Goal: Task Accomplishment & Management: Complete application form

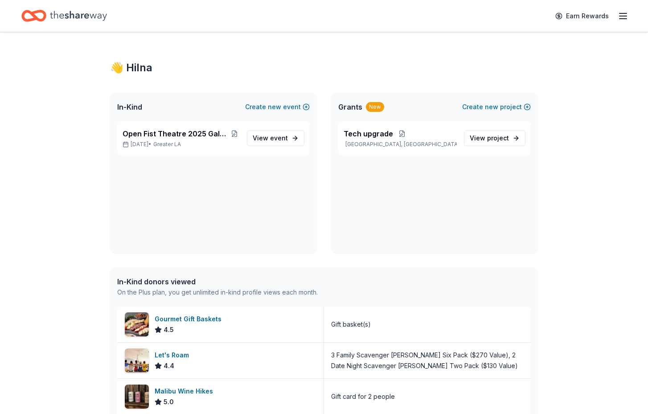
click at [85, 11] on icon "Home" at bounding box center [78, 16] width 57 height 18
click at [163, 138] on span "Open Fist Theatre 2025 Gala: A Night at the Museum" at bounding box center [175, 133] width 107 height 11
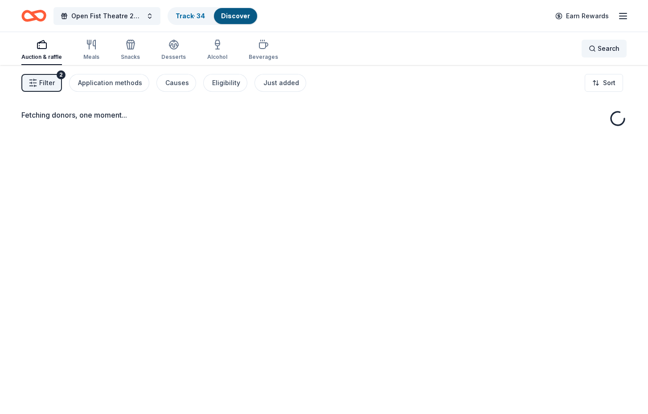
click at [597, 48] on div "Search" at bounding box center [603, 48] width 31 height 11
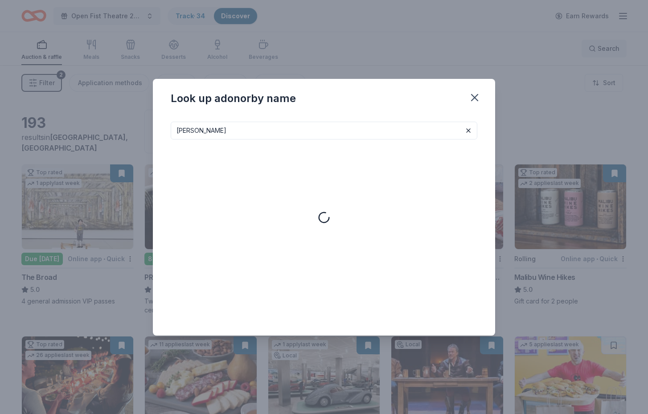
type input "le boulanger"
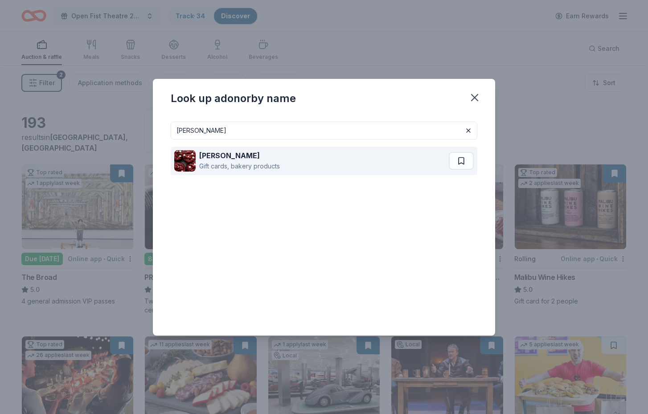
click at [298, 151] on div "Le Boulanger Gift cards, bakery products" at bounding box center [311, 161] width 274 height 29
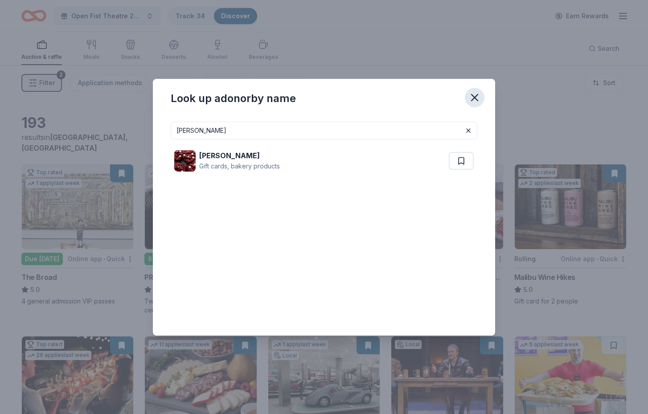
click at [474, 98] on icon "button" at bounding box center [474, 97] width 6 height 6
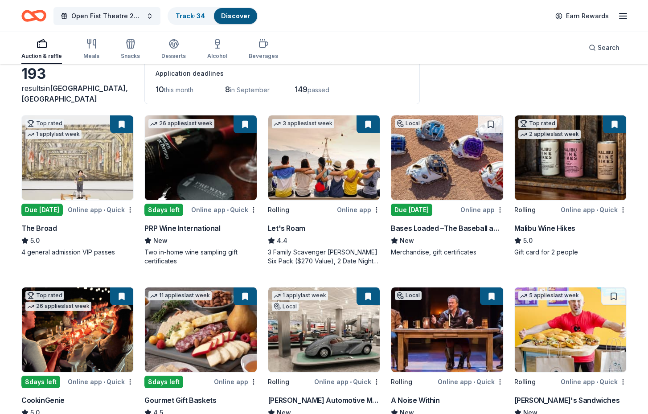
scroll to position [15, 0]
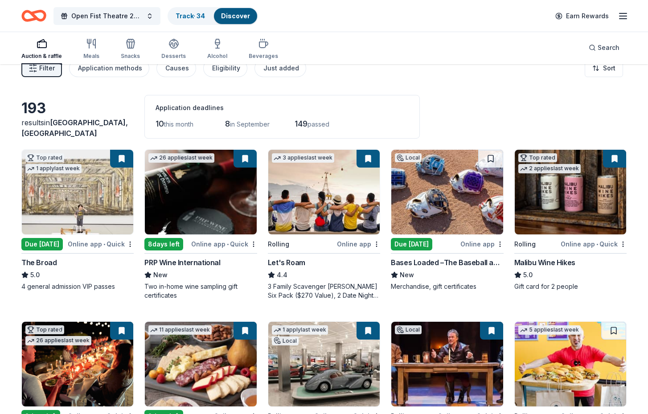
click at [596, 176] on img at bounding box center [569, 192] width 111 height 85
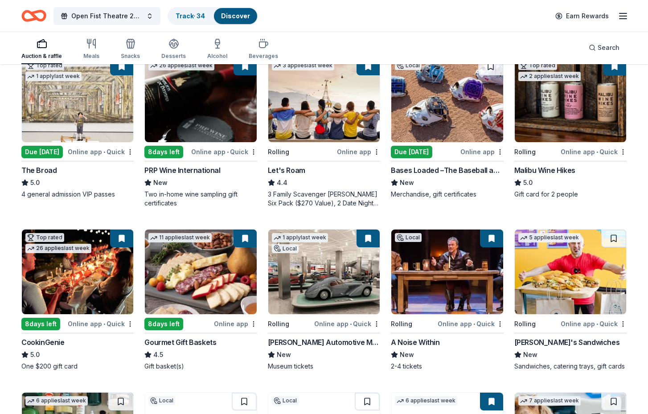
scroll to position [102, 0]
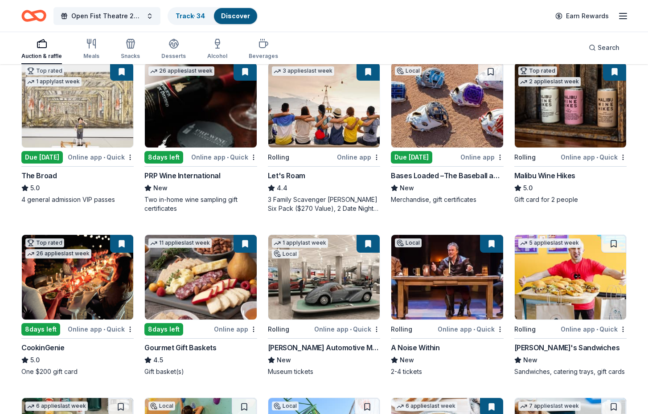
click at [247, 244] on button at bounding box center [244, 244] width 23 height 18
click at [245, 243] on button at bounding box center [244, 244] width 23 height 18
click at [244, 247] on button at bounding box center [244, 244] width 23 height 18
click at [194, 291] on img at bounding box center [200, 277] width 111 height 85
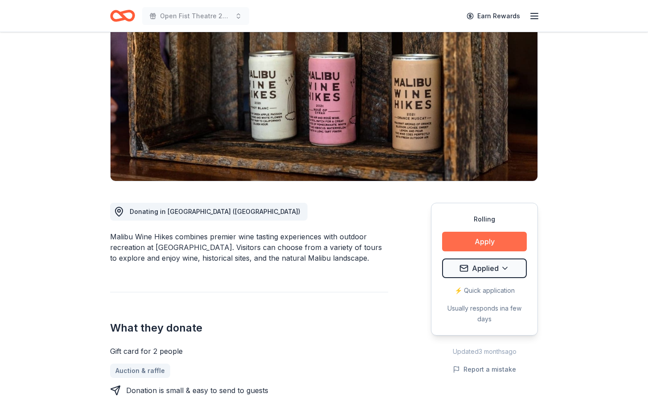
scroll to position [90, 0]
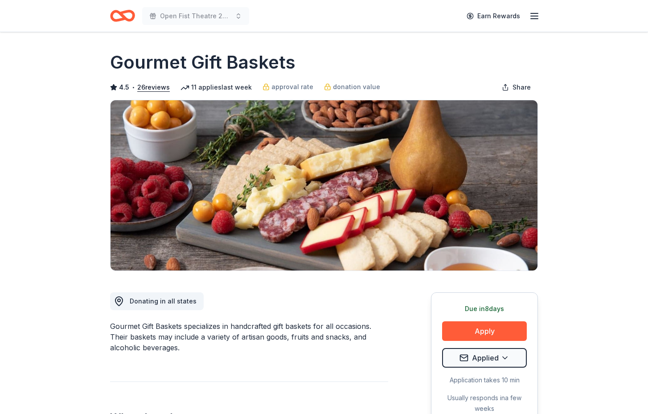
click at [129, 13] on icon "Home" at bounding box center [122, 15] width 25 height 21
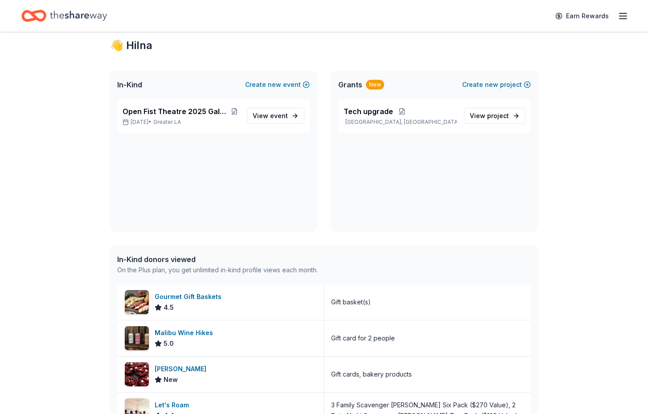
scroll to position [25, 0]
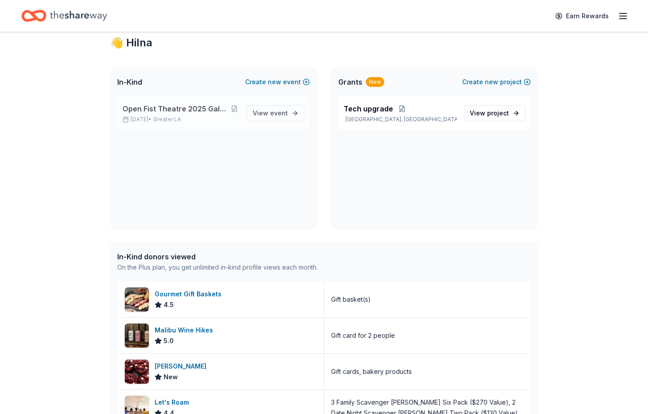
click at [156, 109] on span "Open Fist Theatre 2025 Gala: A Night at the Museum" at bounding box center [175, 108] width 107 height 11
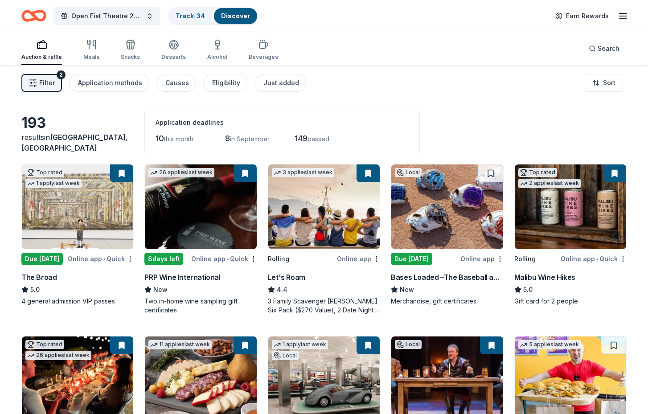
click at [566, 125] on div "193 results in Los Angeles, CA Application deadlines 10 this month 8 in Septemb…" at bounding box center [323, 132] width 605 height 44
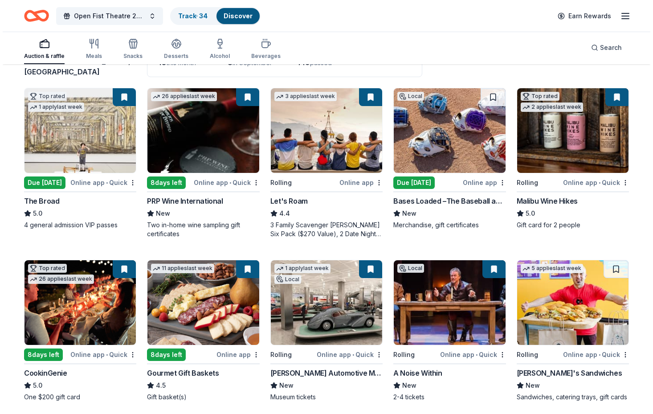
scroll to position [65, 0]
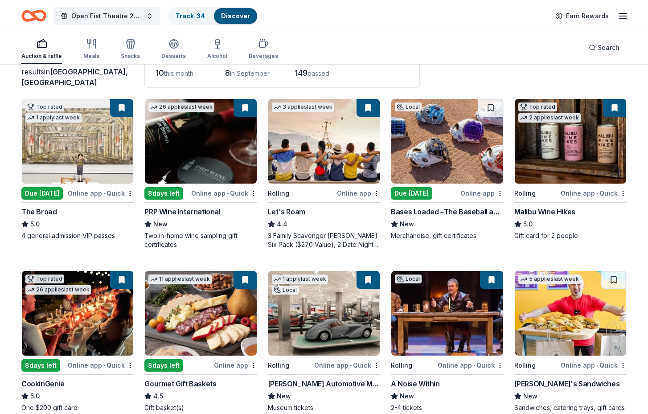
click at [99, 162] on img at bounding box center [77, 141] width 111 height 85
click at [639, 155] on div "193 results in Los Angeles, CA Application deadlines 10 this month 8 in Septemb…" at bounding box center [324, 414] width 648 height 828
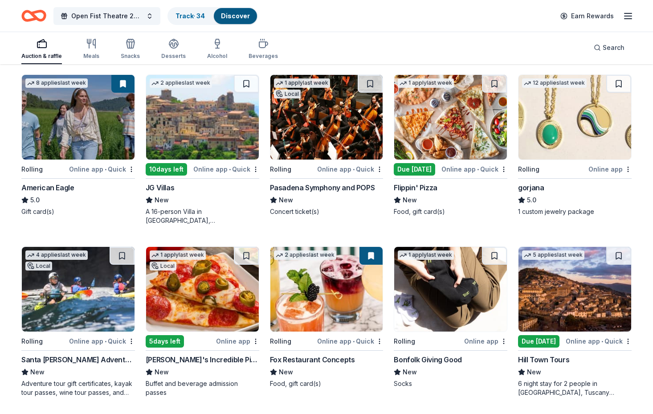
scroll to position [1194, 0]
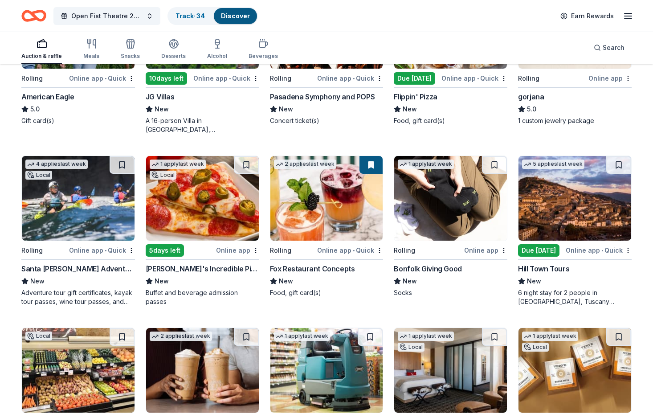
click at [580, 219] on img at bounding box center [574, 198] width 113 height 85
click at [68, 222] on img at bounding box center [78, 198] width 113 height 85
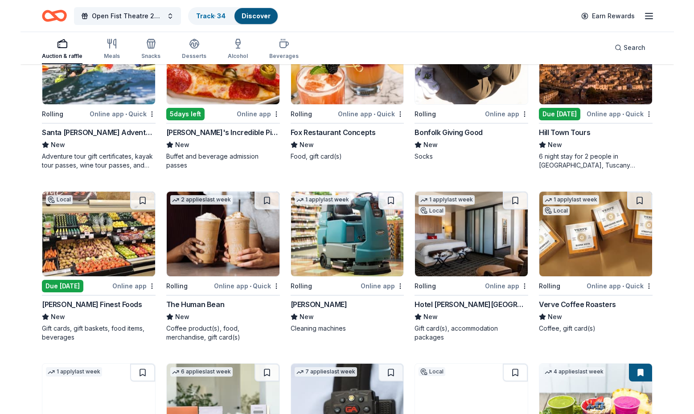
scroll to position [1351, 0]
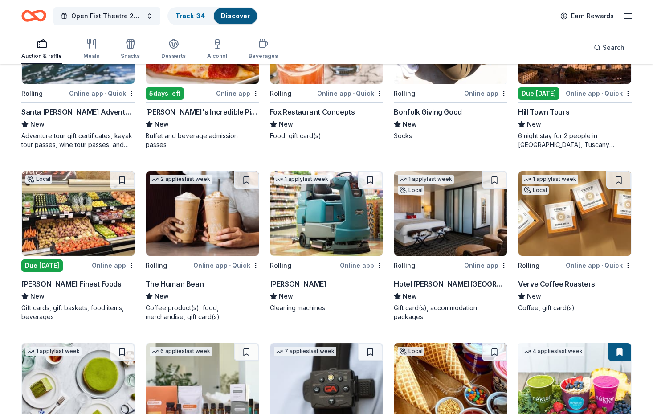
click at [324, 220] on img at bounding box center [326, 213] width 113 height 85
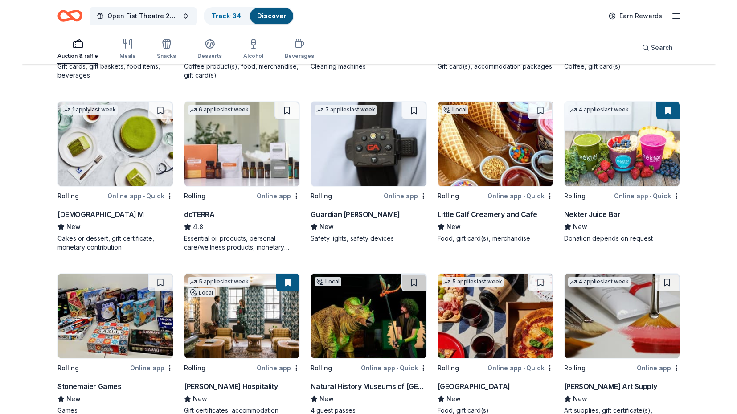
scroll to position [1595, 0]
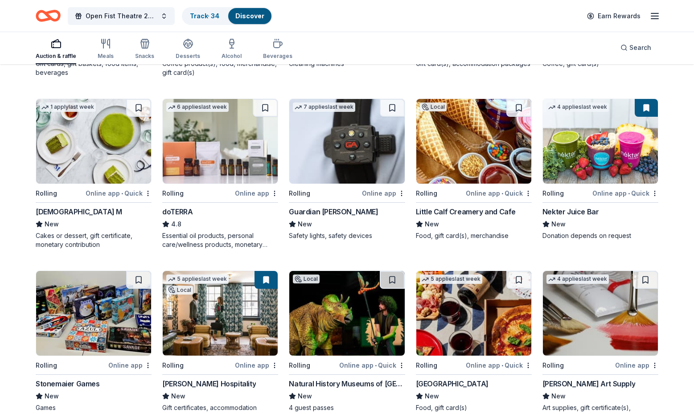
click at [108, 143] on img at bounding box center [93, 141] width 115 height 85
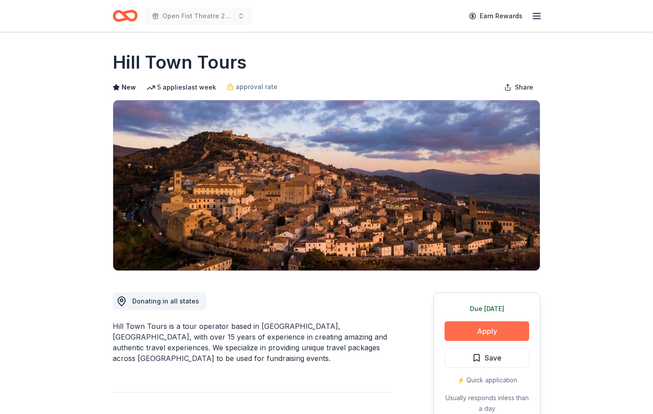
click at [504, 335] on button "Apply" at bounding box center [487, 331] width 85 height 20
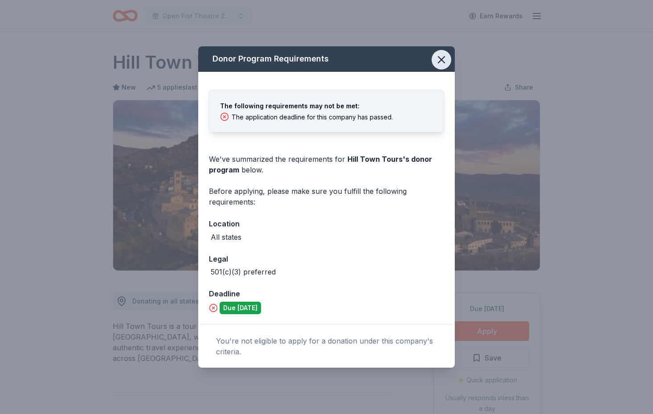
click at [439, 58] on icon "button" at bounding box center [441, 60] width 6 height 6
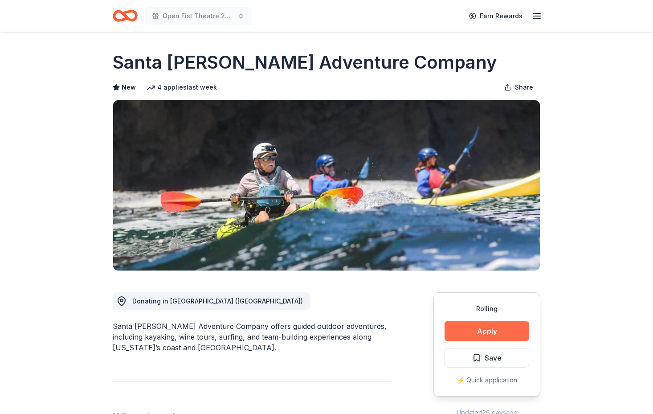
click at [502, 331] on button "Apply" at bounding box center [487, 331] width 85 height 20
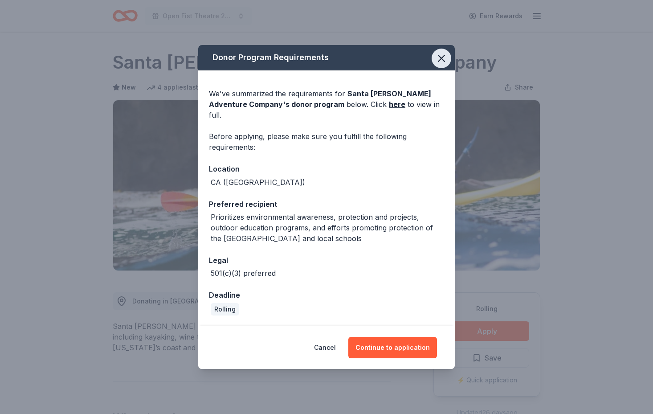
click at [437, 64] on icon "button" at bounding box center [441, 58] width 12 height 12
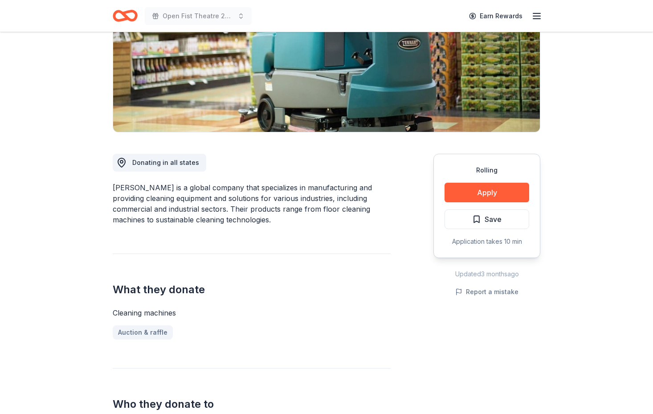
scroll to position [115, 0]
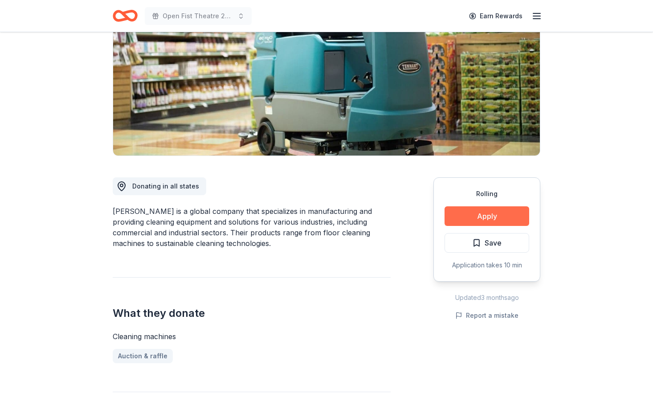
click at [487, 216] on button "Apply" at bounding box center [487, 216] width 85 height 20
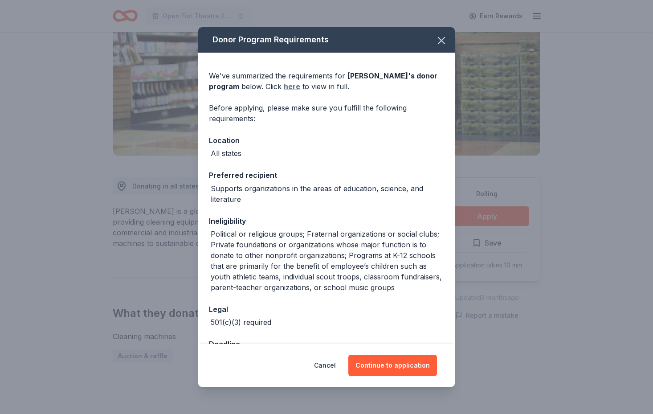
click at [284, 86] on link "here" at bounding box center [292, 86] width 16 height 11
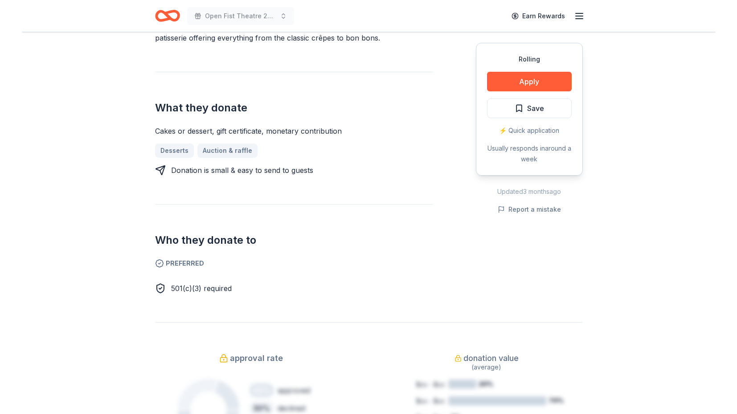
scroll to position [322, 0]
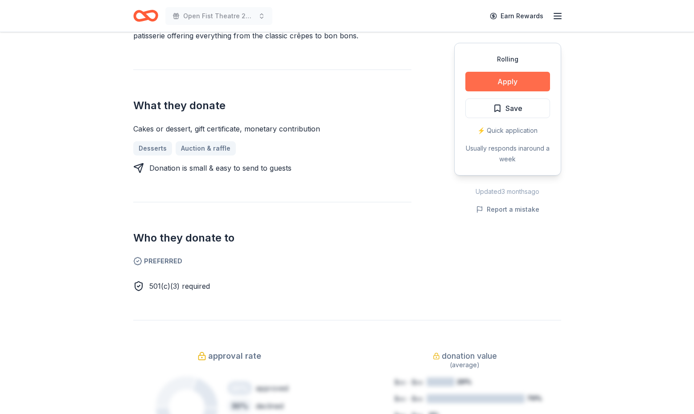
click at [534, 78] on button "Apply" at bounding box center [507, 82] width 85 height 20
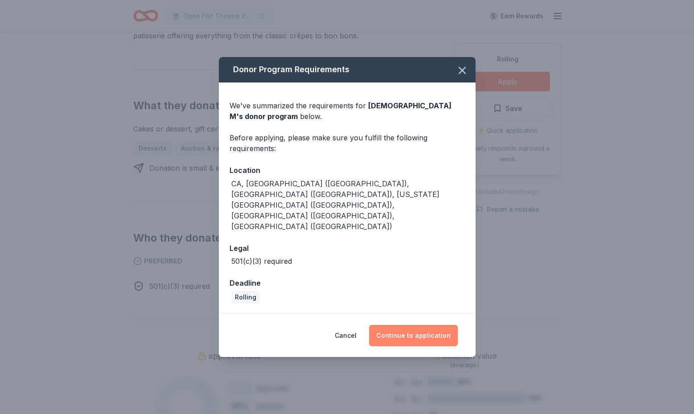
click at [439, 325] on button "Continue to application" at bounding box center [413, 335] width 89 height 21
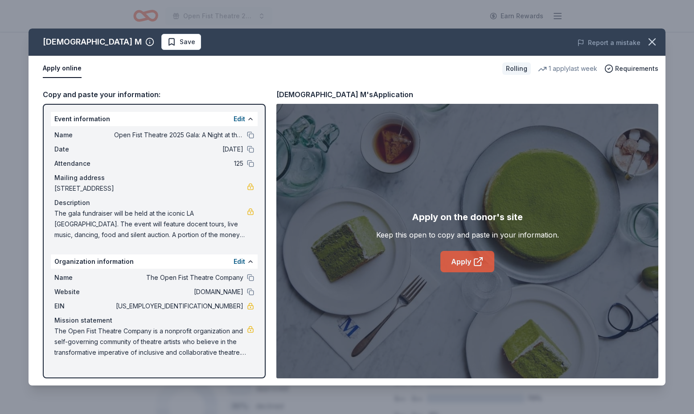
click at [456, 255] on link "Apply" at bounding box center [467, 261] width 54 height 21
